Goal: Task Accomplishment & Management: Use online tool/utility

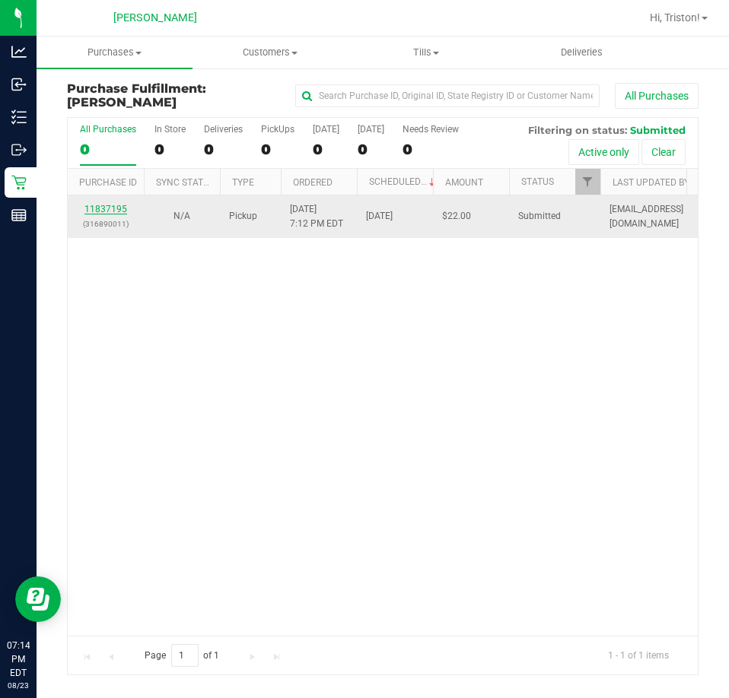
click at [103, 211] on link "11837195" at bounding box center [105, 209] width 43 height 11
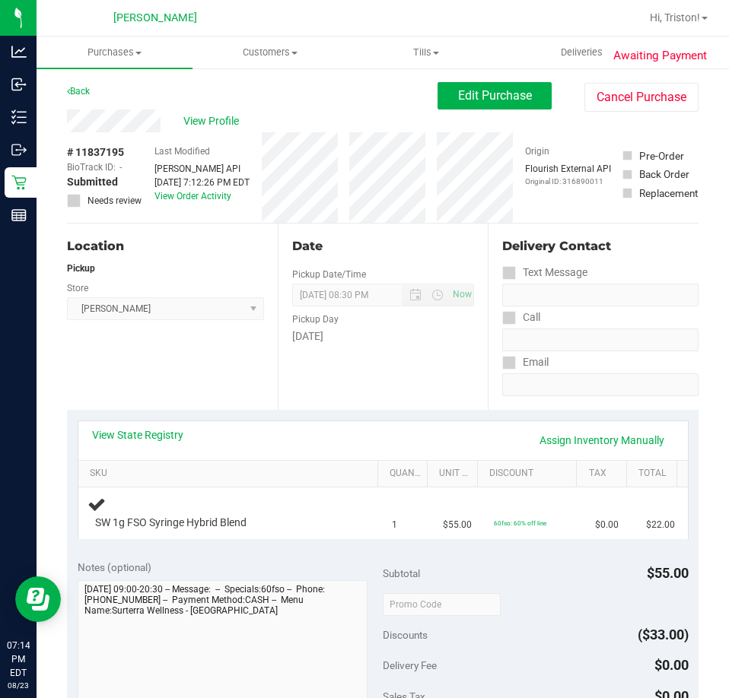
click at [160, 367] on div "Location Pickup Store [PERSON_NAME] Select Store [PERSON_NAME][GEOGRAPHIC_DATA]…" at bounding box center [172, 317] width 211 height 186
click at [75, 95] on link "Back" at bounding box center [78, 91] width 23 height 11
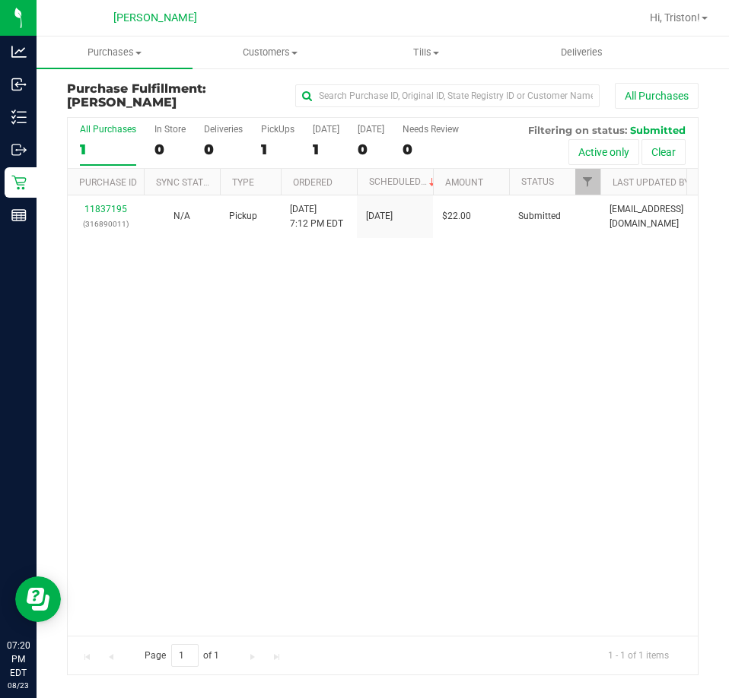
click at [341, 384] on div "11837195 (316890011) N/A Pickup [DATE] 7:12 PM EDT 8/23/2025 $22.00 Submitted […" at bounding box center [383, 415] width 630 height 440
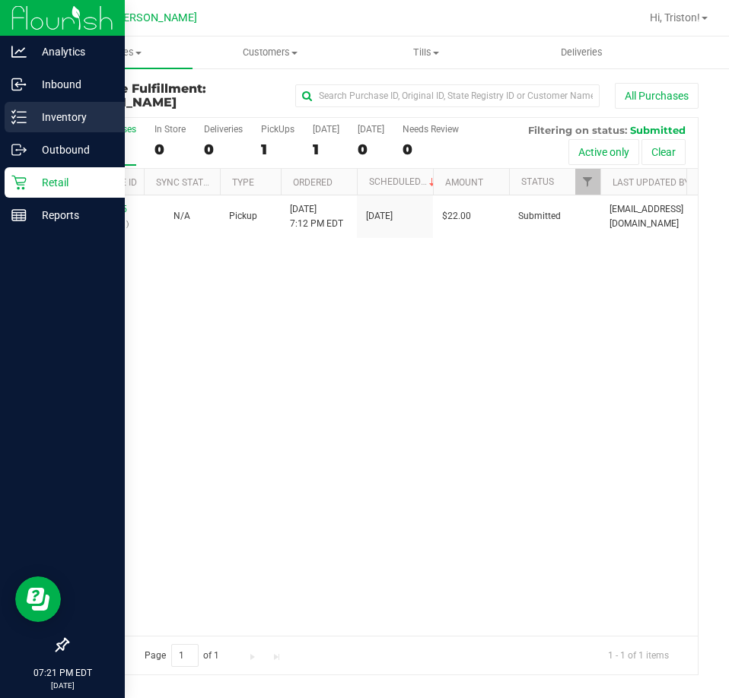
click at [19, 110] on icon at bounding box center [18, 117] width 15 height 15
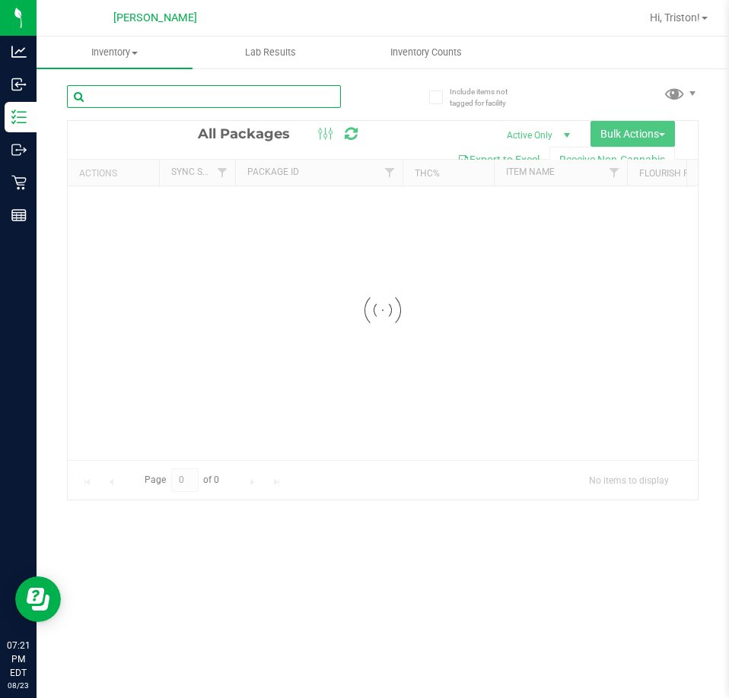
click at [129, 101] on div "Inventory All packages All inventory Waste log Create inventory Lab Results Inv…" at bounding box center [383, 368] width 692 height 662
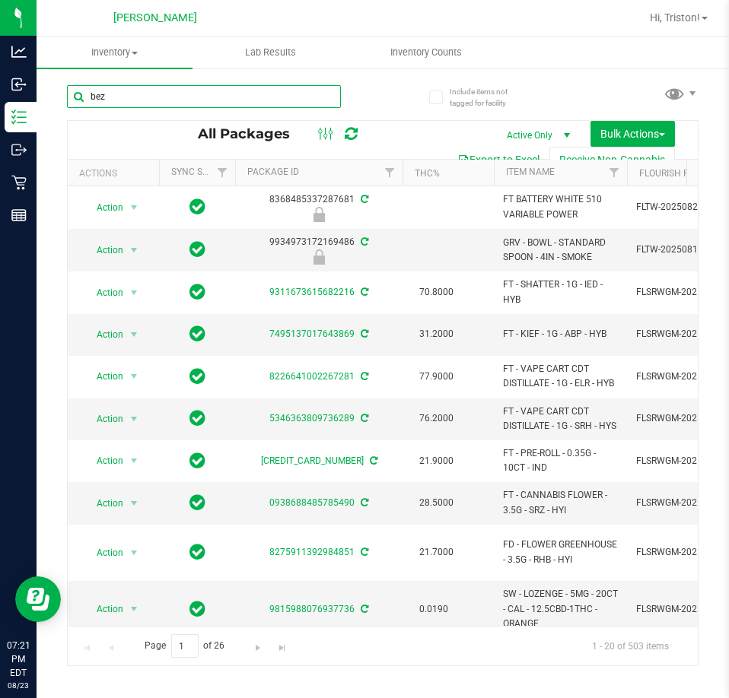
type input "bez"
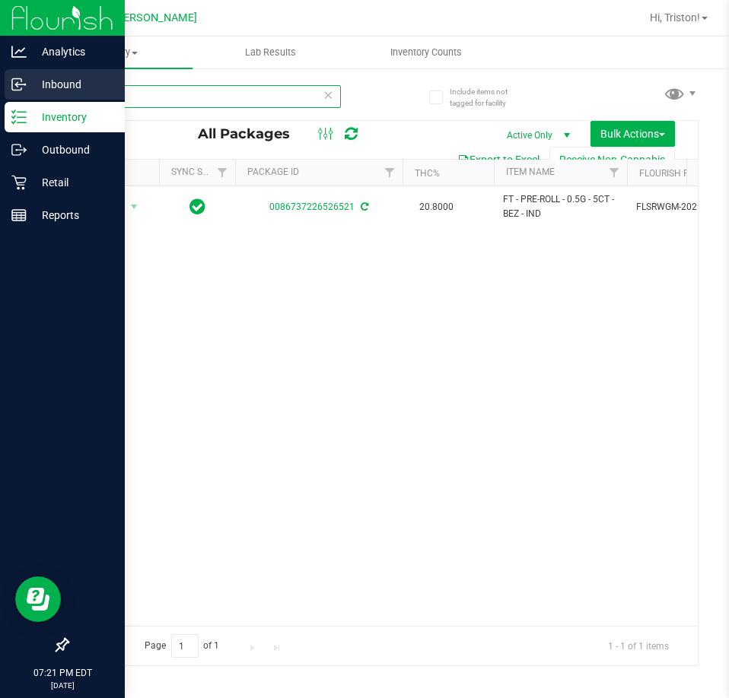
drag, startPoint x: 147, startPoint y: 92, endPoint x: 22, endPoint y: 90, distance: 124.7
click at [24, 92] on div "Analytics Inbound Inventory Outbound Retail Reports 07:21 PM EDT [DATE] 08/23 […" at bounding box center [364, 349] width 729 height 698
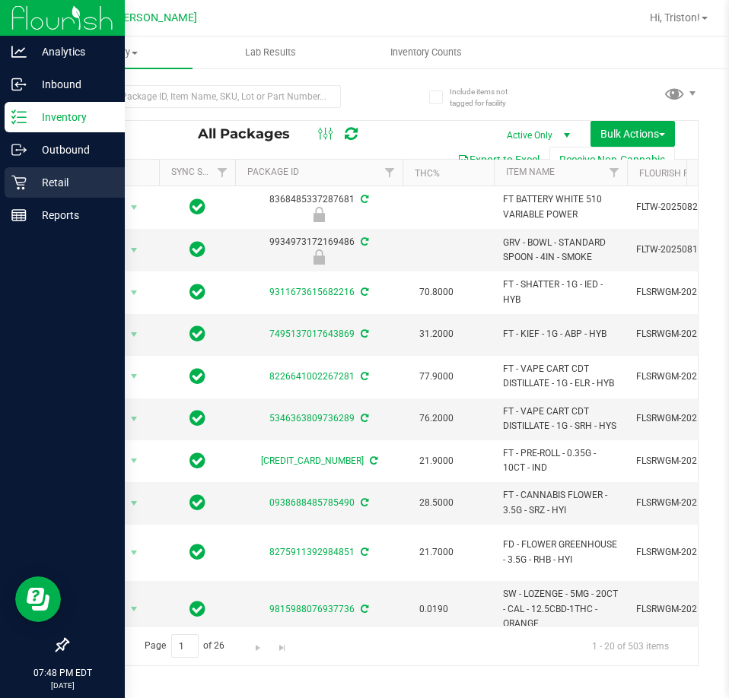
drag, startPoint x: 39, startPoint y: 191, endPoint x: 9, endPoint y: 194, distance: 29.8
click at [39, 191] on p "Retail" at bounding box center [72, 182] width 91 height 18
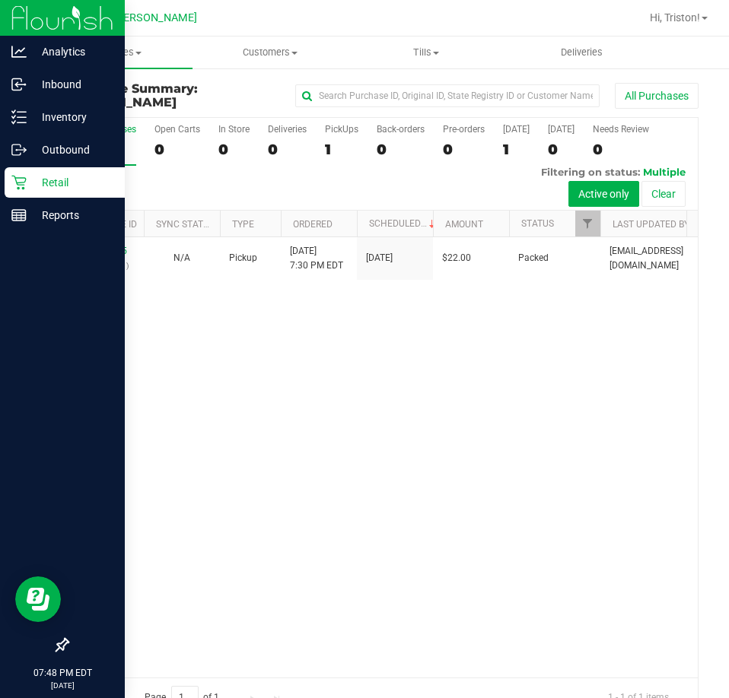
click at [351, 419] on div "11837195 (316890011) N/A Pickup [DATE] 7:30 PM EDT 8/23/2025 $22.00 Packed [EMA…" at bounding box center [383, 457] width 630 height 440
drag, startPoint x: 34, startPoint y: 118, endPoint x: 10, endPoint y: 121, distance: 24.5
click at [34, 118] on p "Inventory" at bounding box center [72, 117] width 91 height 18
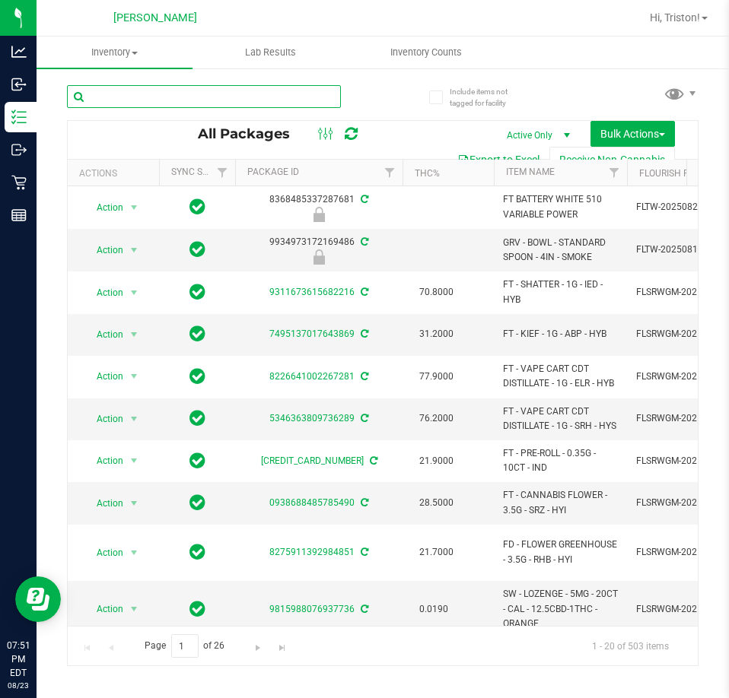
click at [161, 94] on input "text" at bounding box center [204, 96] width 274 height 23
type input "blueberry"
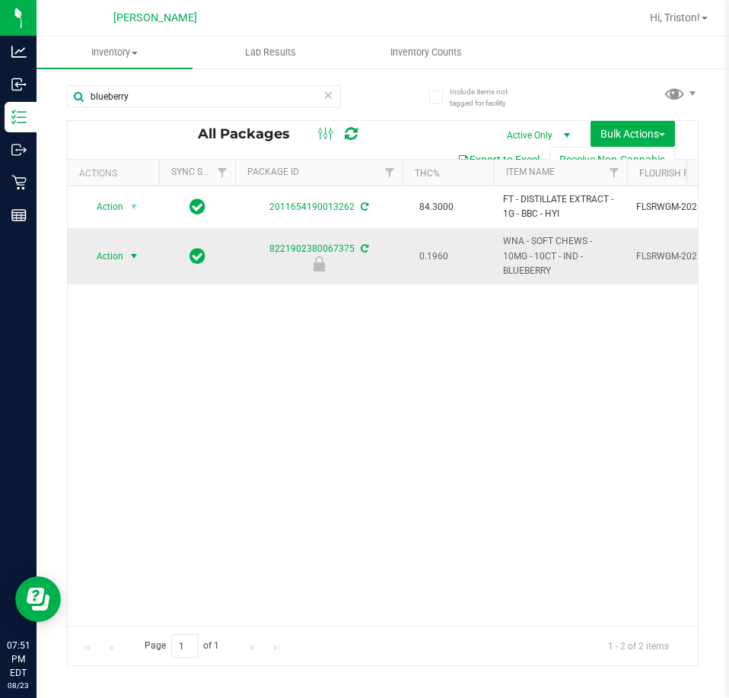
click at [122, 252] on span "Action" at bounding box center [103, 256] width 41 height 21
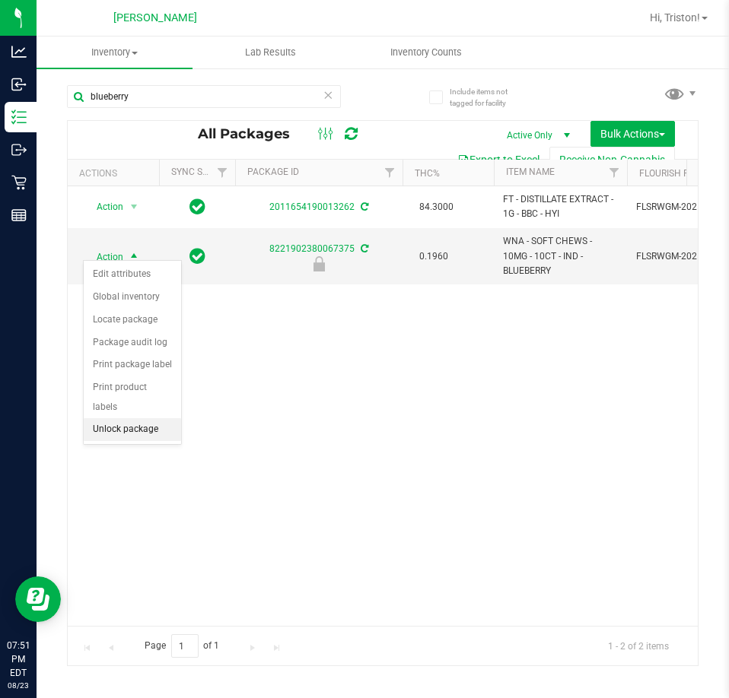
click at [146, 418] on li "Unlock package" at bounding box center [132, 429] width 97 height 23
